Goal: Transaction & Acquisition: Purchase product/service

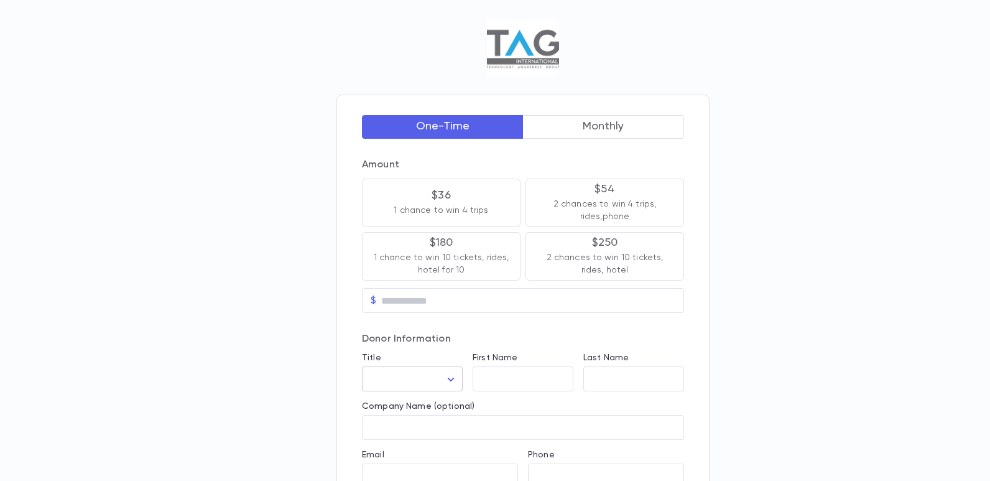
click at [442, 378] on body "One-Time Monthly Amount $36 1 chance to win 4 trips $54 2 chances to win 4 trip…" at bounding box center [495, 424] width 990 height 848
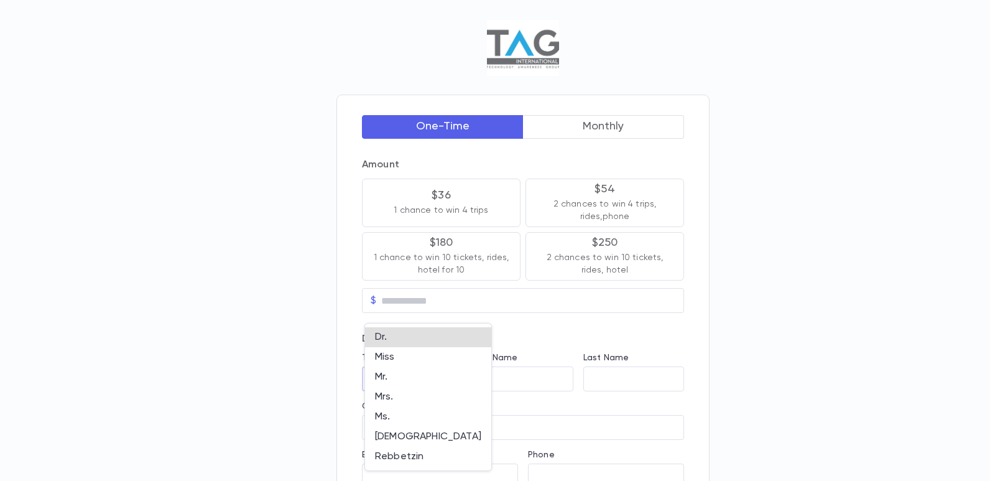
click at [522, 371] on div at bounding box center [497, 240] width 995 height 481
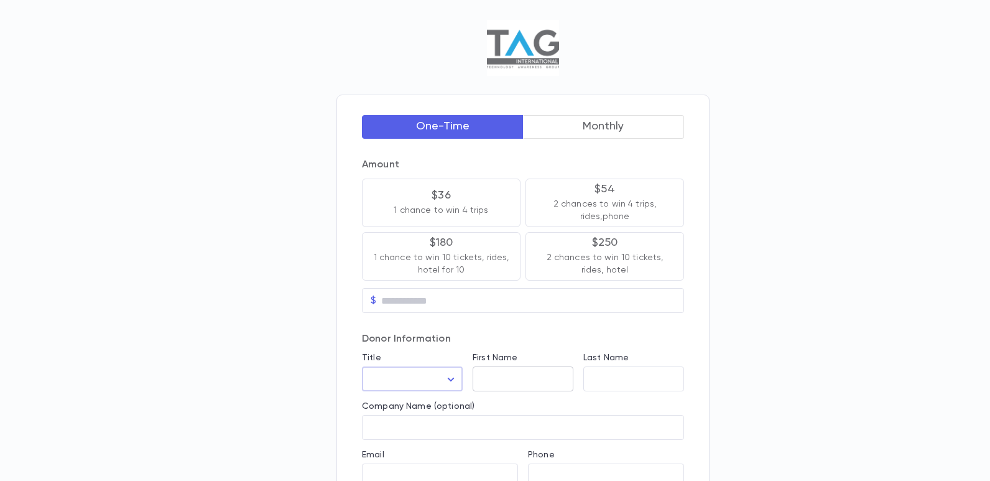
click at [527, 377] on input "First Name" at bounding box center [523, 379] width 101 height 14
click at [598, 376] on input "Last Name" at bounding box center [633, 379] width 101 height 14
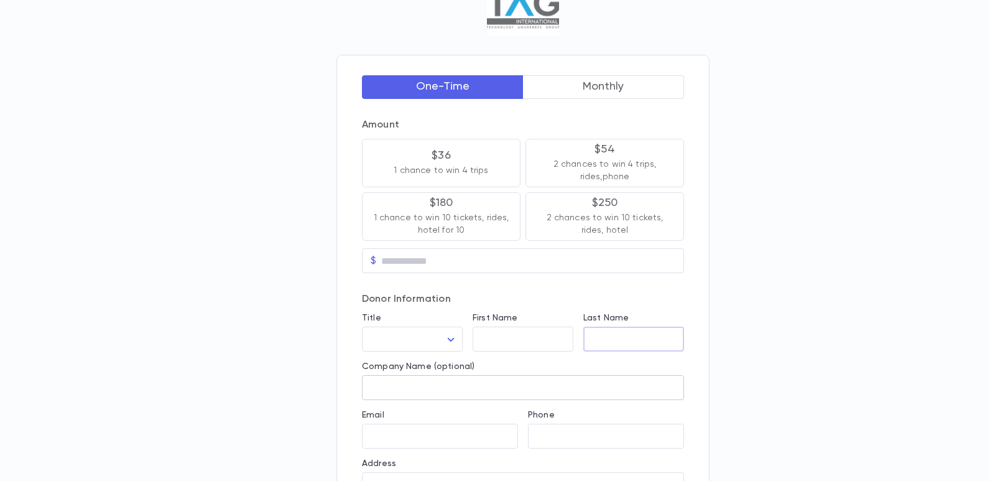
scroll to position [62, 0]
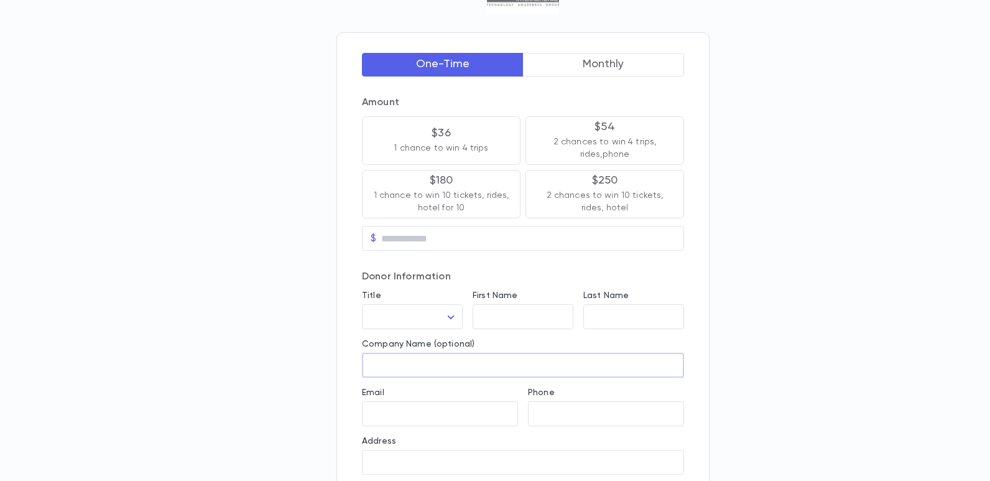
click at [485, 364] on input "Company Name (optional)" at bounding box center [523, 365] width 322 height 14
click at [462, 412] on input "Email" at bounding box center [440, 414] width 156 height 14
click at [563, 405] on div "​" at bounding box center [606, 413] width 156 height 25
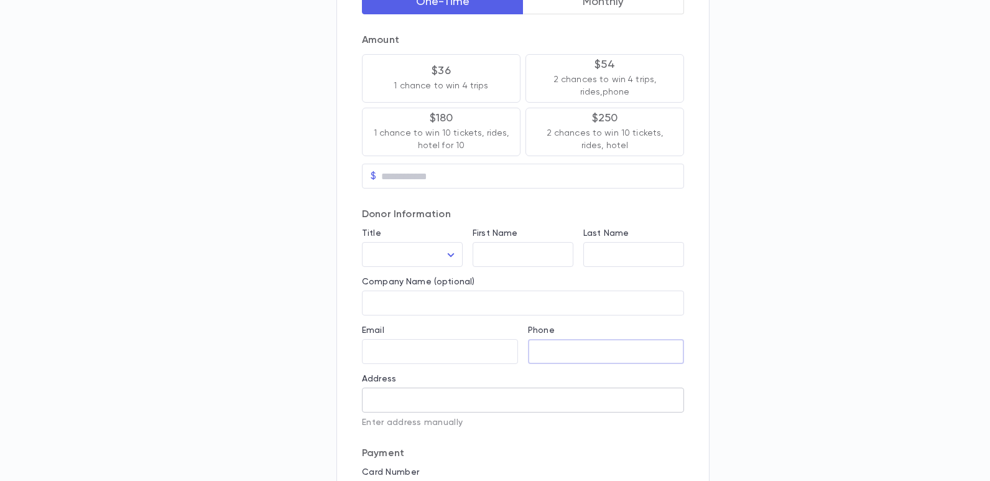
click at [462, 395] on input "Address" at bounding box center [523, 400] width 322 height 14
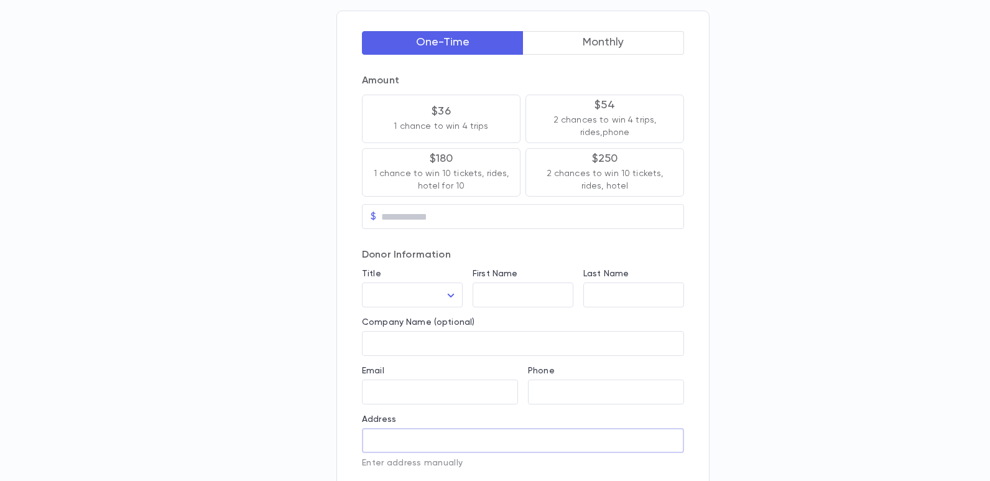
scroll to position [62, 0]
